Goal: Information Seeking & Learning: Check status

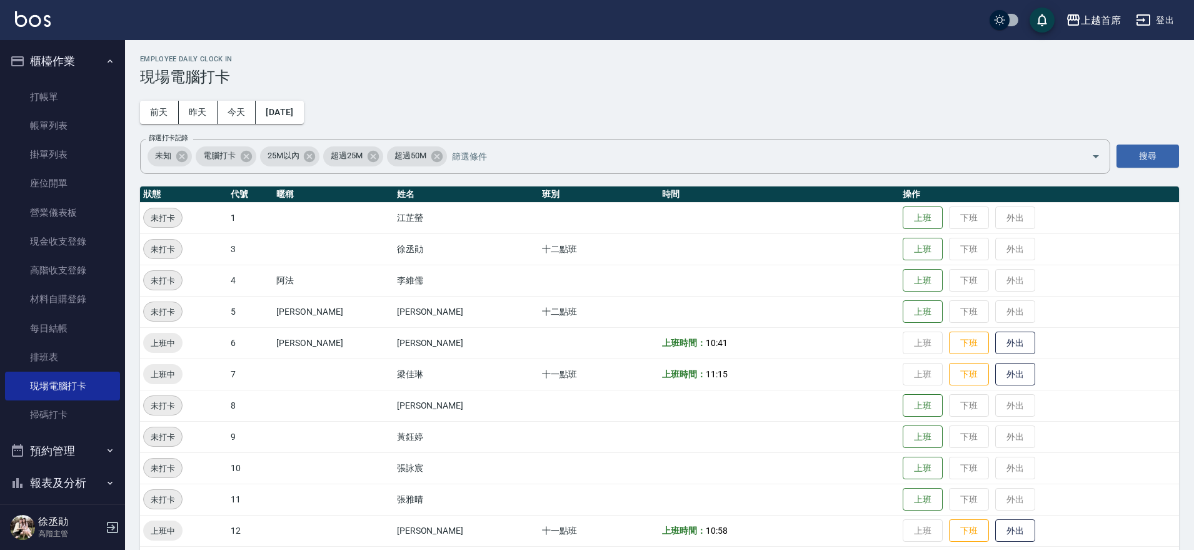
scroll to position [313, 0]
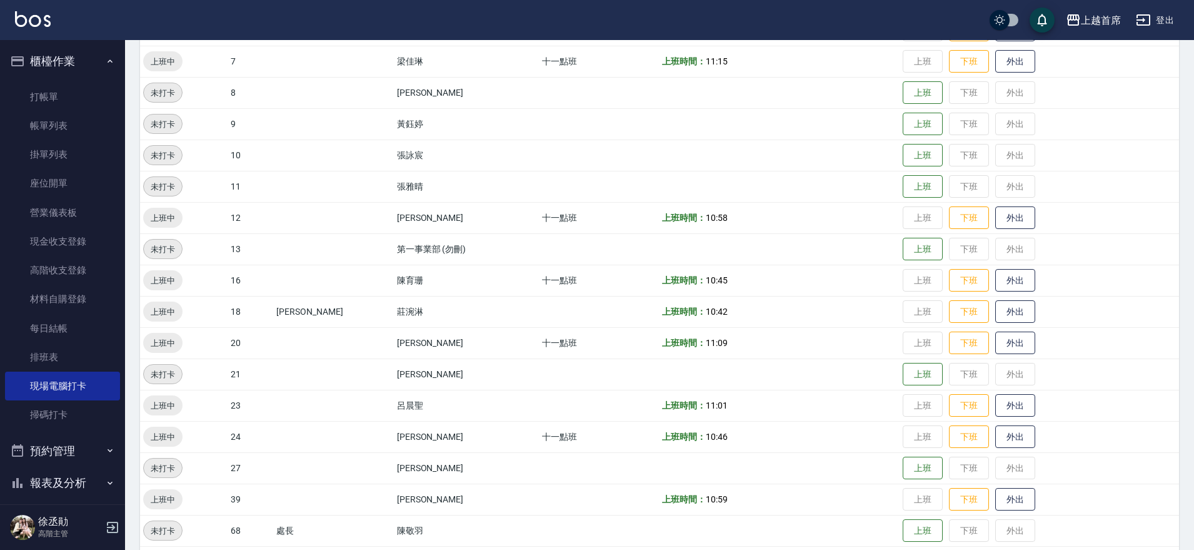
click at [71, 68] on button "櫃檯作業" at bounding box center [62, 61] width 115 height 33
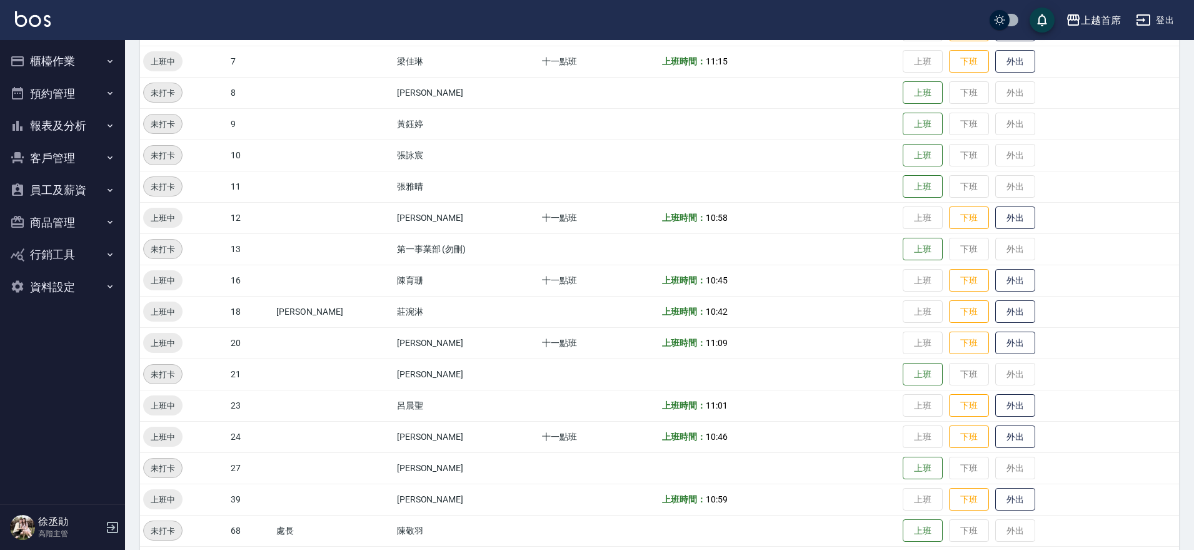
click at [86, 131] on button "報表及分析" at bounding box center [62, 125] width 115 height 33
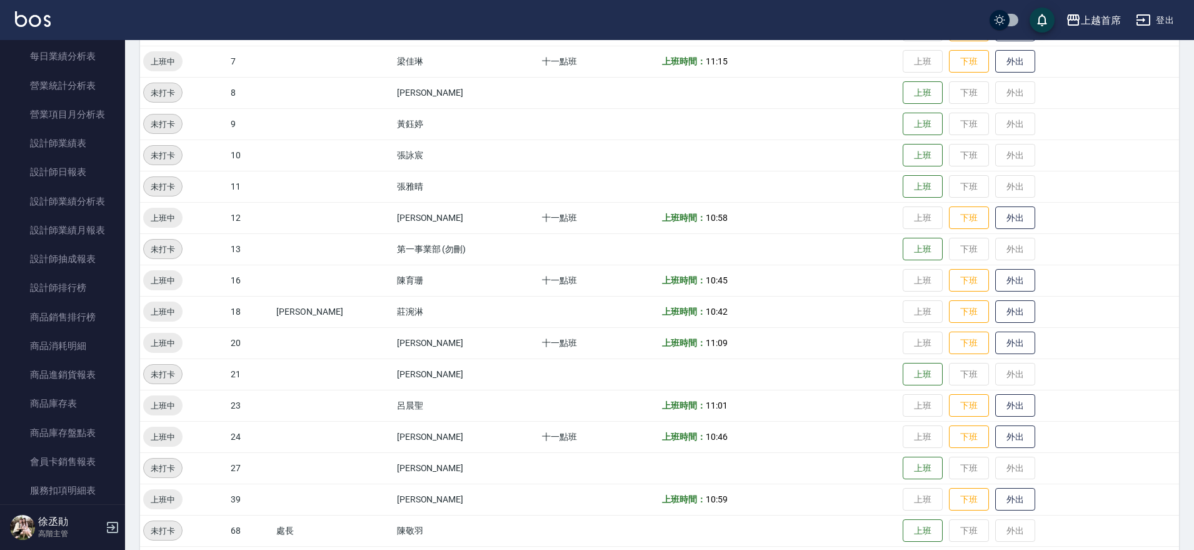
scroll to position [425, 0]
click at [69, 293] on link "設計師排行榜" at bounding box center [62, 285] width 115 height 29
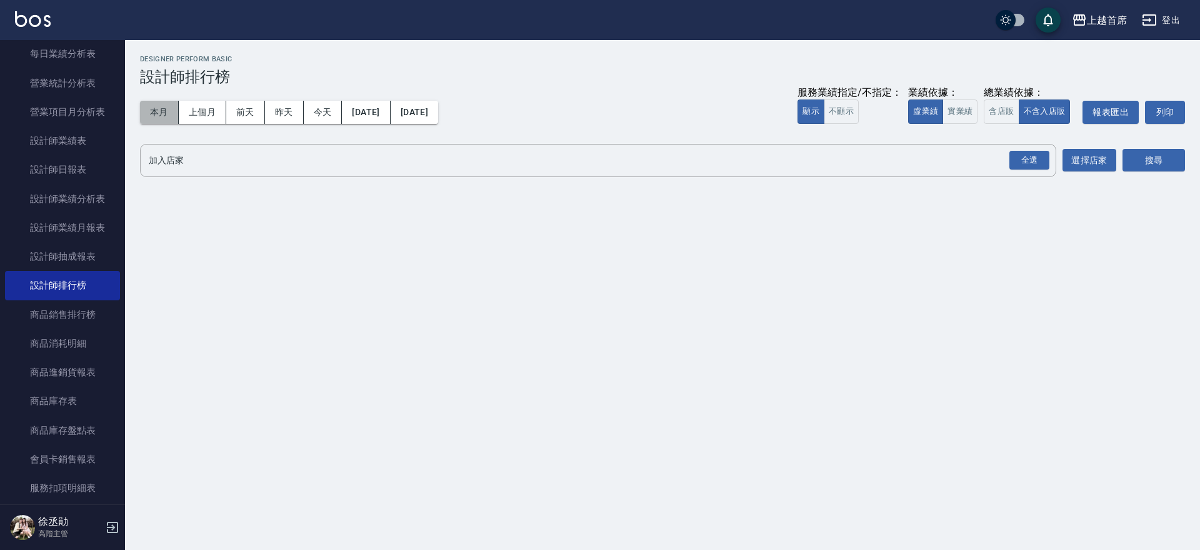
click at [161, 103] on button "本月" at bounding box center [159, 112] width 39 height 23
click at [964, 106] on button "實業績" at bounding box center [960, 111] width 35 height 24
click at [1035, 155] on div "全選" at bounding box center [1030, 160] width 40 height 19
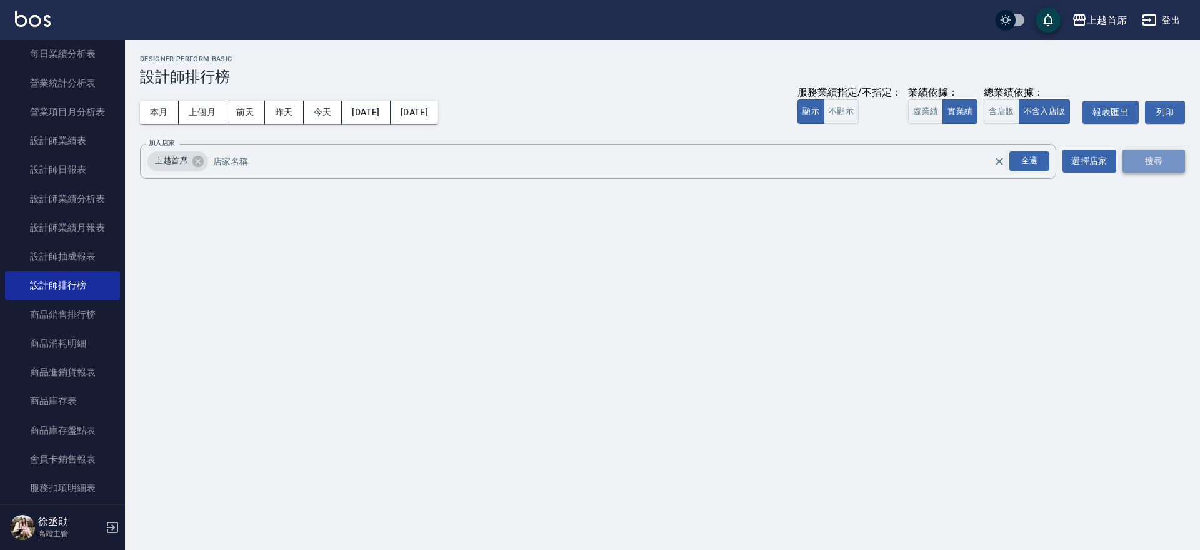
click at [1144, 159] on button "搜尋" at bounding box center [1154, 160] width 63 height 23
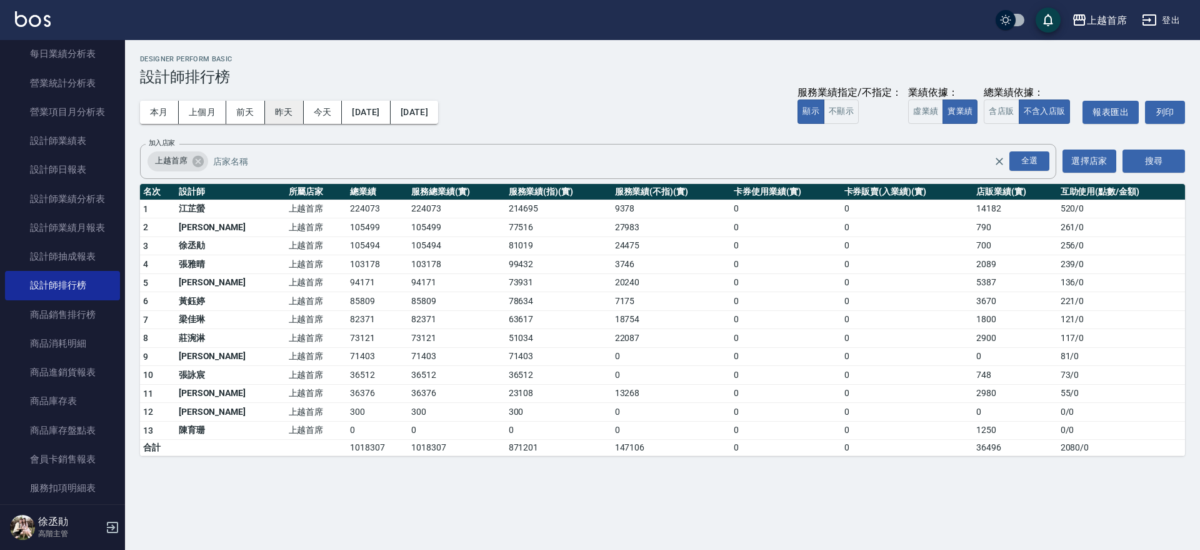
click at [292, 104] on button "昨天" at bounding box center [284, 112] width 39 height 23
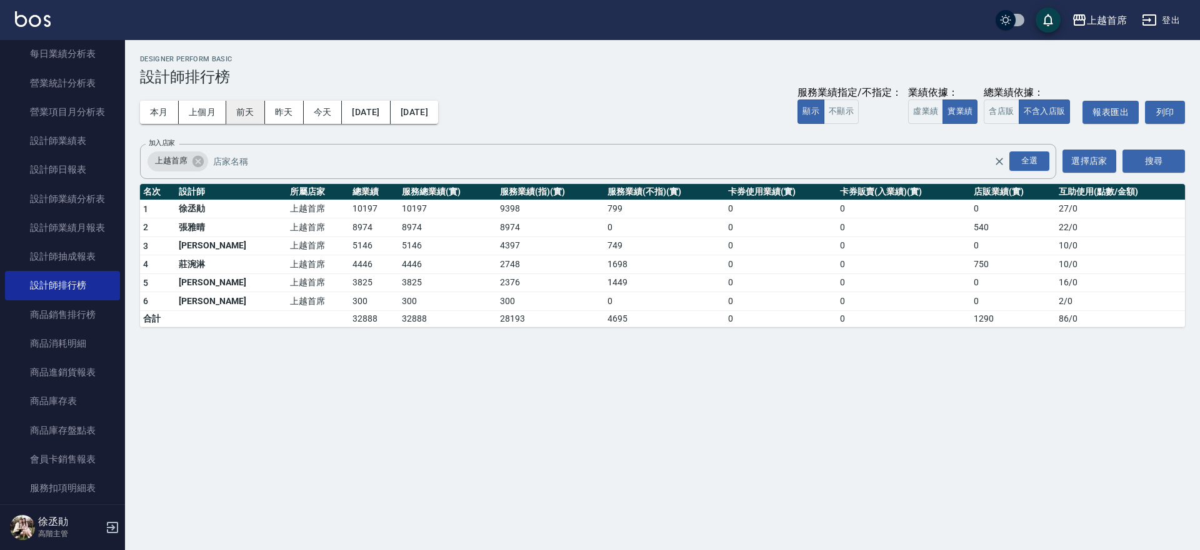
click at [254, 112] on button "前天" at bounding box center [245, 112] width 39 height 23
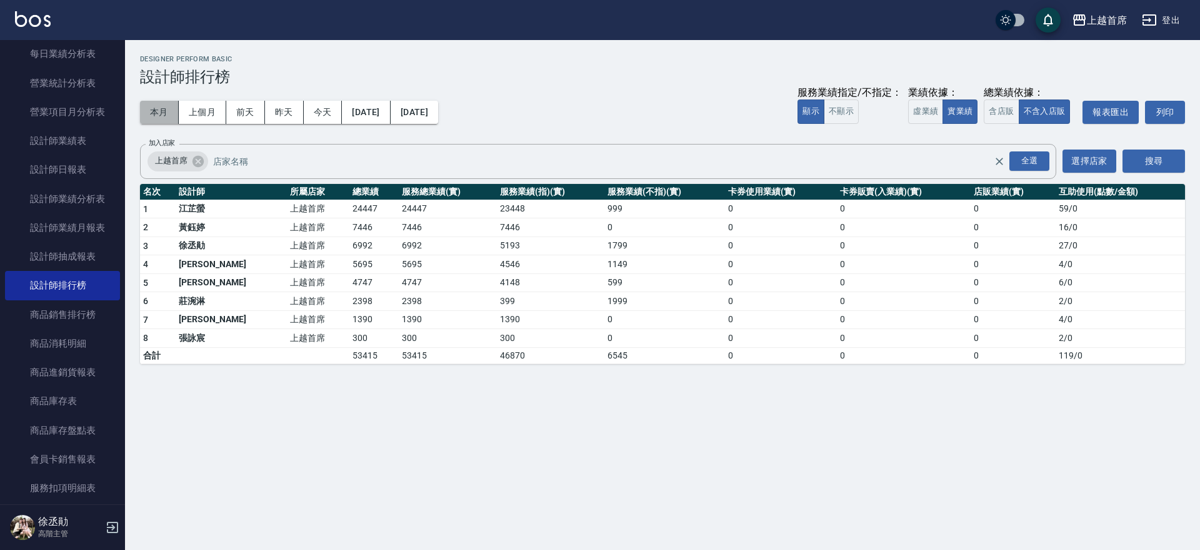
click at [150, 111] on button "本月" at bounding box center [159, 112] width 39 height 23
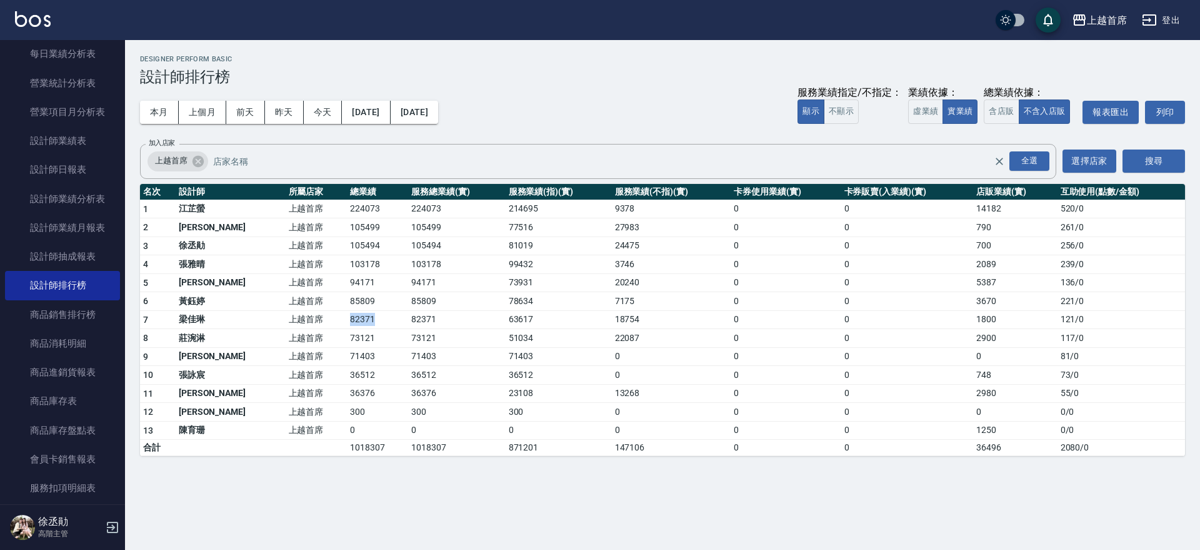
drag, startPoint x: 291, startPoint y: 319, endPoint x: 353, endPoint y: 318, distance: 62.5
click at [353, 318] on tr "7 [PERSON_NAME]首席 82371 82371 63617 18754 0 0 1800 121 / 0" at bounding box center [662, 319] width 1045 height 19
click at [353, 318] on td "82371" at bounding box center [377, 319] width 61 height 19
drag, startPoint x: 304, startPoint y: 285, endPoint x: 368, endPoint y: 278, distance: 64.1
click at [368, 278] on tr "5 [PERSON_NAME] 上越首席 94171 94171 73931 20240 0 0 5387 136 / 0" at bounding box center [662, 282] width 1045 height 19
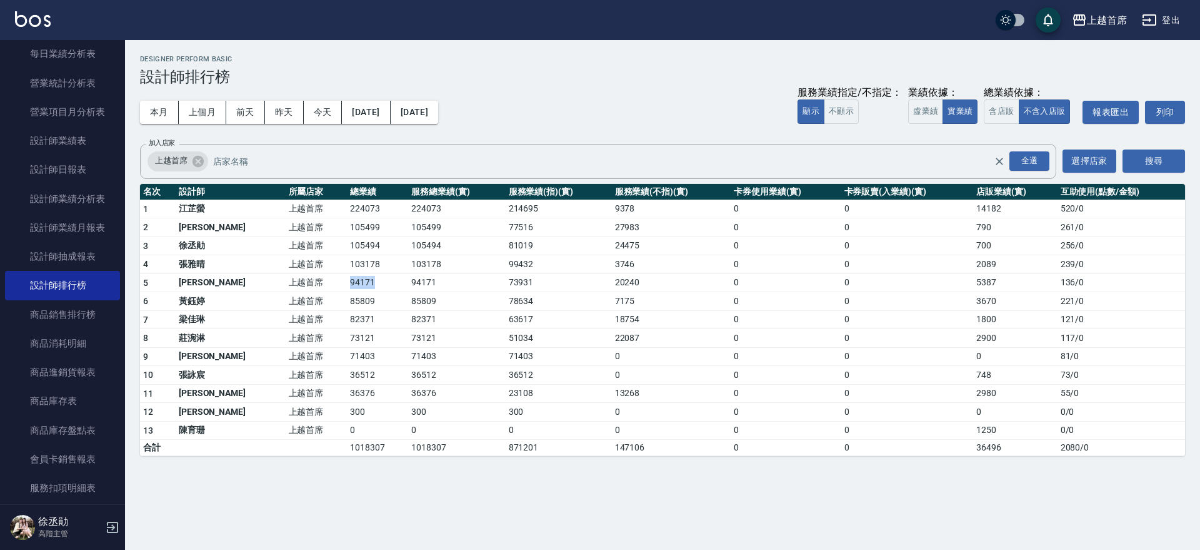
click at [368, 278] on td "94171" at bounding box center [377, 282] width 61 height 19
drag, startPoint x: 307, startPoint y: 311, endPoint x: 370, endPoint y: 308, distance: 62.6
click at [370, 308] on tbody "1 [PERSON_NAME]首席 224073 224073 214695 9378 0 0 14182 520 / 0 2 [PERSON_NAME]首席…" at bounding box center [662, 327] width 1045 height 256
click at [370, 308] on td "85809" at bounding box center [377, 301] width 61 height 19
drag, startPoint x: 305, startPoint y: 225, endPoint x: 369, endPoint y: 224, distance: 63.8
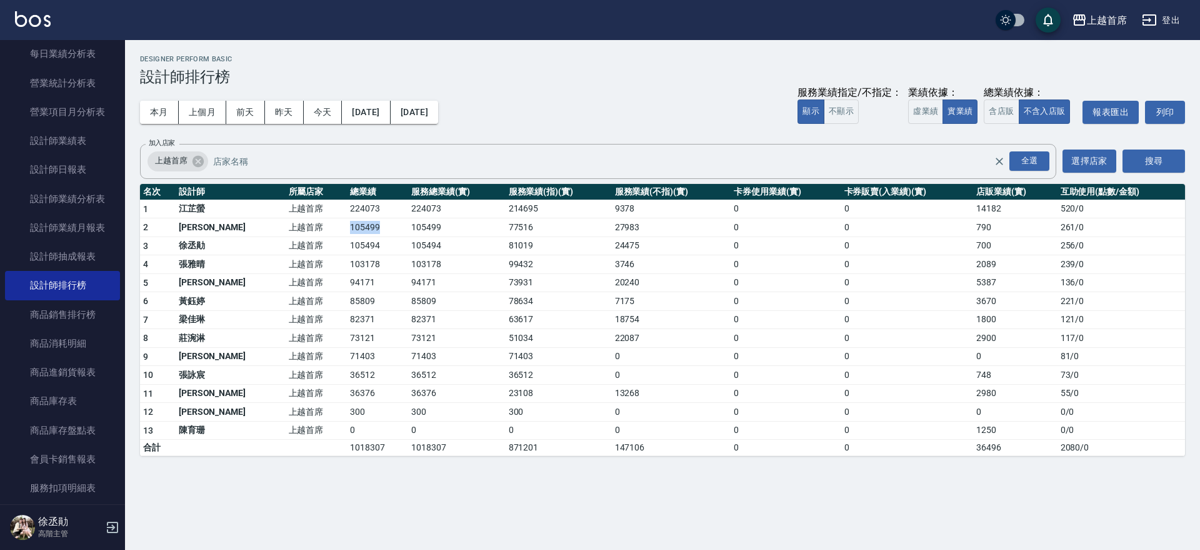
click at [369, 224] on tr "2 [PERSON_NAME]首席 105499 105499 77516 27983 0 0 790 261 / 0" at bounding box center [662, 227] width 1045 height 19
click at [373, 224] on td "105499" at bounding box center [377, 227] width 61 height 19
drag, startPoint x: 306, startPoint y: 251, endPoint x: 380, endPoint y: 249, distance: 73.8
click at [380, 249] on tr "3 [PERSON_NAME] 上越首席 105494 105494 81019 24475 0 0 700 256 / 0" at bounding box center [662, 245] width 1045 height 19
click at [408, 249] on td "105494" at bounding box center [456, 245] width 97 height 19
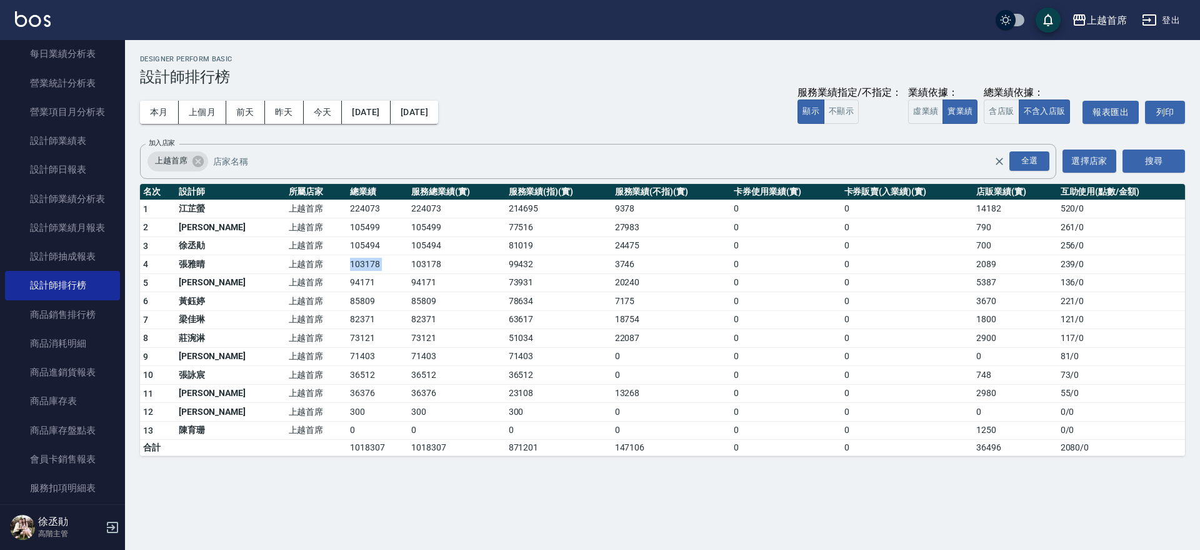
drag, startPoint x: 298, startPoint y: 266, endPoint x: 378, endPoint y: 266, distance: 80.0
click at [378, 266] on tr "4 [PERSON_NAME]首席 103178 103178 99432 3746 0 0 2089 239 / 0" at bounding box center [662, 264] width 1045 height 19
click at [408, 266] on td "103178" at bounding box center [456, 264] width 97 height 19
drag, startPoint x: 314, startPoint y: 280, endPoint x: 364, endPoint y: 280, distance: 50.0
click at [364, 280] on td "94171" at bounding box center [377, 282] width 61 height 19
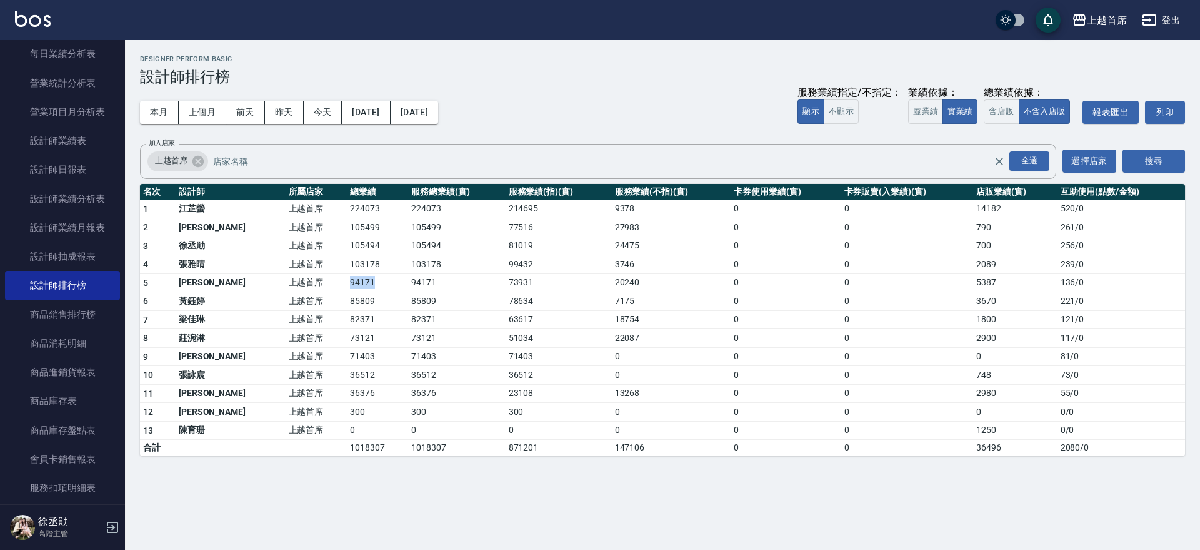
click at [364, 280] on td "94171" at bounding box center [377, 282] width 61 height 19
drag, startPoint x: 325, startPoint y: 319, endPoint x: 357, endPoint y: 319, distance: 32.5
click at [357, 319] on tr "7 [PERSON_NAME]首席 82371 82371 63617 18754 0 0 1800 121 / 0" at bounding box center [662, 319] width 1045 height 19
click at [358, 318] on td "82371" at bounding box center [377, 319] width 61 height 19
click at [293, 343] on td "上越首席" at bounding box center [317, 338] width 62 height 19
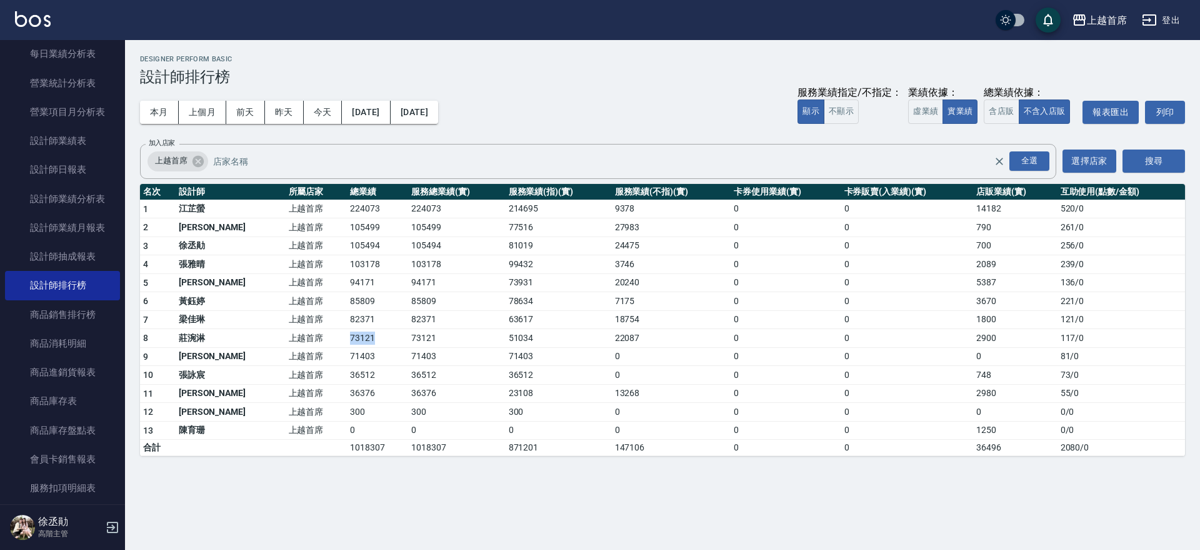
drag, startPoint x: 300, startPoint y: 343, endPoint x: 350, endPoint y: 338, distance: 50.3
click at [349, 339] on tr "8 [PERSON_NAME] 上越首席 73121 73121 51034 22087 0 0 2900 117 / 0" at bounding box center [662, 338] width 1045 height 19
click at [350, 338] on td "73121" at bounding box center [377, 338] width 61 height 19
